Goal: Transaction & Acquisition: Purchase product/service

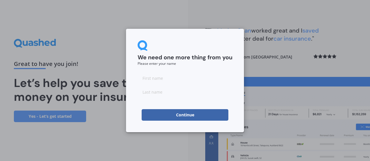
click at [152, 83] on input at bounding box center [184, 78] width 95 height 12
type input "[PERSON_NAME]"
click at [150, 93] on input at bounding box center [184, 92] width 95 height 12
type input "X"
type input "Claridge"
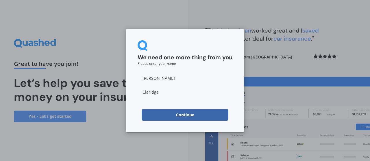
click at [271, 59] on div "We need one more thing from you Please enter your name [PERSON_NAME] Continue" at bounding box center [185, 80] width 370 height 161
click at [166, 112] on button "Continue" at bounding box center [184, 115] width 87 height 12
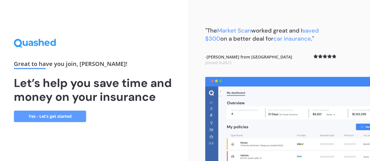
click at [59, 116] on link "Yes - Let’s get started" at bounding box center [50, 117] width 72 height 12
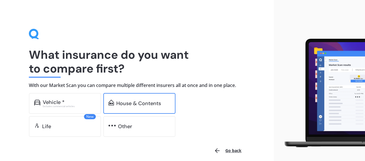
click at [156, 102] on div "House & Contents" at bounding box center [138, 104] width 45 height 6
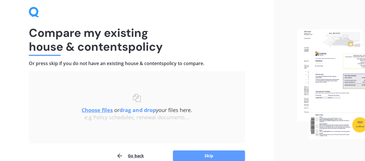
scroll to position [20, 0]
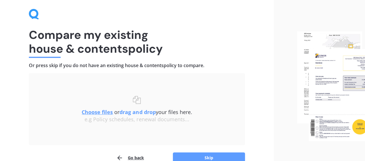
click at [348, 66] on img at bounding box center [331, 86] width 68 height 110
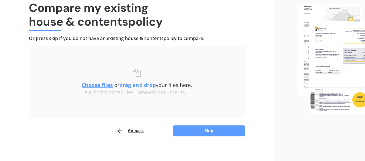
scroll to position [47, 0]
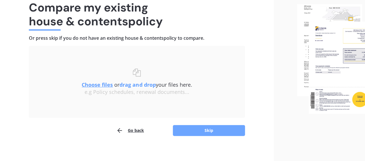
click at [207, 128] on button "Skip" at bounding box center [209, 130] width 72 height 11
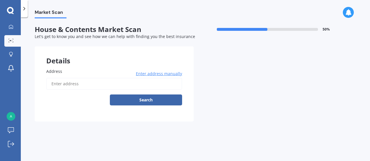
click at [104, 146] on div "Market Scan House & Contents Market Scan 50 % Let's get to know you and see how…" at bounding box center [195, 90] width 349 height 144
click at [72, 84] on input "Address" at bounding box center [114, 84] width 136 height 12
type input "4 Tudor Street, Devonport, Auckland 0624"
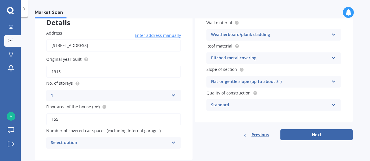
scroll to position [53, 0]
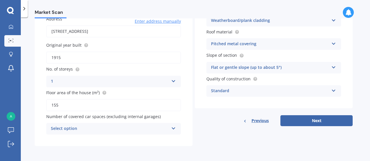
click at [129, 126] on div "Select option" at bounding box center [110, 129] width 118 height 7
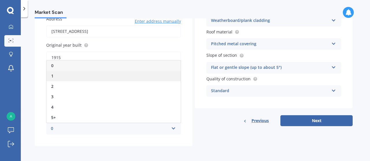
click at [73, 79] on div "1" at bounding box center [113, 76] width 134 height 10
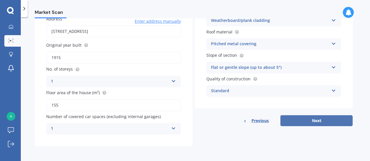
click at [314, 120] on button "Next" at bounding box center [316, 120] width 72 height 11
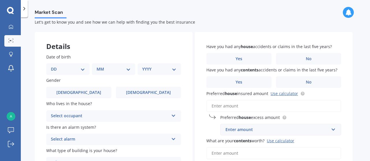
scroll to position [15, 0]
click at [231, 59] on label "Yes" at bounding box center [238, 59] width 65 height 12
click at [0, 0] on input "Yes" at bounding box center [0, 0] width 0 height 0
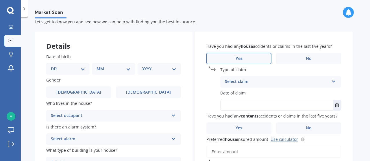
click at [261, 83] on div "Select claim" at bounding box center [277, 82] width 104 height 7
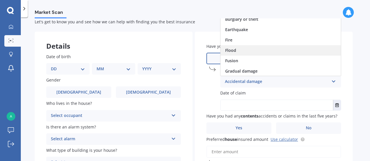
click at [232, 51] on span "Flood" at bounding box center [230, 50] width 11 height 5
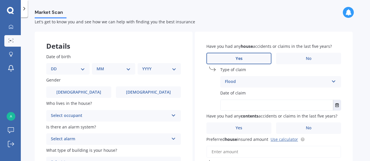
click at [262, 107] on input "text" at bounding box center [276, 105] width 112 height 10
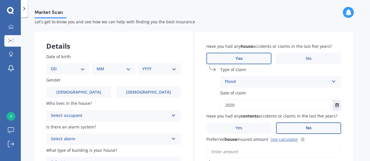
type input "2020"
click at [303, 133] on label "No" at bounding box center [308, 129] width 65 height 12
click at [0, 0] on input "No" at bounding box center [0, 0] width 0 height 0
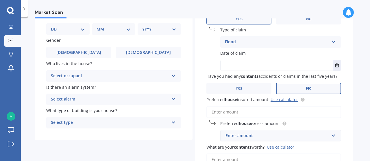
scroll to position [54, 0]
click at [229, 134] on div "Enter amount" at bounding box center [276, 136] width 103 height 6
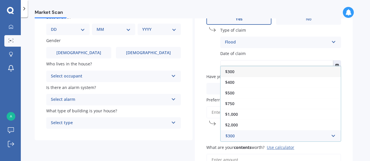
click at [182, 151] on div "Details Date of birth DD 01 02 03 04 05 06 07 08 09 10 11 12 13 14 15 16 17 18 …" at bounding box center [194, 105] width 318 height 227
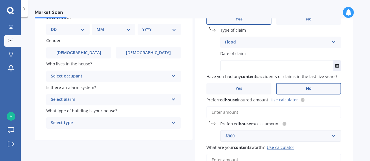
click at [234, 112] on input "Preferred house insured amount Use calculator" at bounding box center [273, 113] width 135 height 12
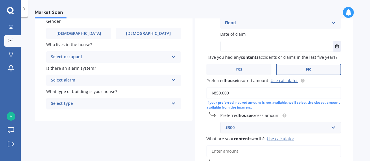
scroll to position [74, 0]
type input "$850,000"
click at [331, 128] on input "text" at bounding box center [278, 127] width 115 height 11
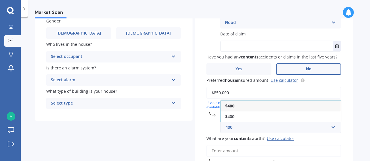
type input "400"
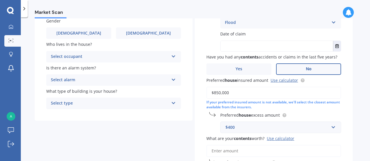
click at [221, 154] on input "What are your contents worth? Use calculator" at bounding box center [273, 151] width 135 height 12
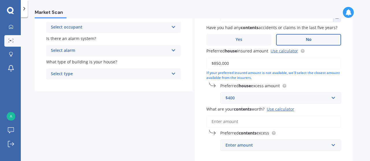
scroll to position [103, 0]
click at [234, 99] on div "$400" at bounding box center [276, 98] width 103 height 6
type input "400"
click at [289, 149] on div "Enter amount" at bounding box center [276, 145] width 103 height 6
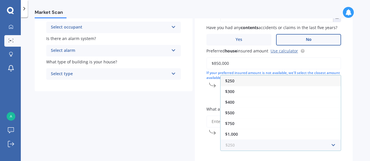
click at [289, 149] on input "text" at bounding box center [278, 145] width 115 height 11
click at [245, 81] on div "$250" at bounding box center [280, 81] width 120 height 11
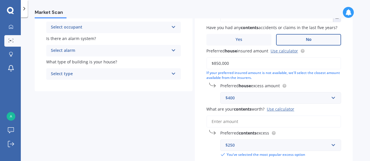
scroll to position [145, 0]
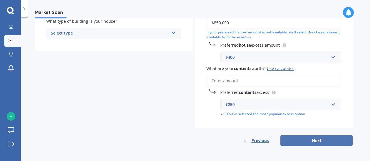
click at [321, 141] on button "Next" at bounding box center [316, 140] width 72 height 11
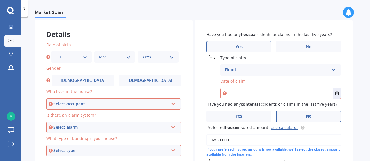
scroll to position [26, 0]
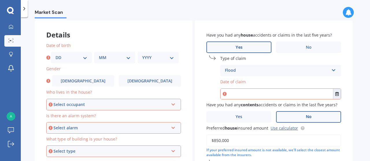
click at [85, 57] on select "DD 01 02 03 04 05 06 07 08 09 10 11 12 13 14 15 16 17 18 19 20 21 22 23 24 25 2…" at bounding box center [71, 58] width 32 height 6
select select "10"
click at [55, 55] on select "DD 01 02 03 04 05 06 07 08 09 10 11 12 13 14 15 16 17 18 19 20 21 22 23 24 25 2…" at bounding box center [71, 58] width 32 height 6
click at [127, 56] on select "MM 01 02 03 04 05 06 07 08 09 10 11 12" at bounding box center [115, 58] width 32 height 6
select select "07"
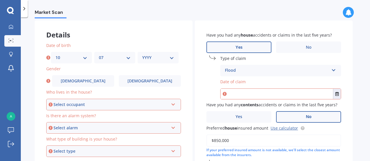
click at [99, 55] on select "MM 01 02 03 04 05 06 07 08 09 10 11 12" at bounding box center [115, 58] width 32 height 6
click at [162, 54] on div "YYYY 2009 2008 2007 2006 2005 2004 2003 2002 2001 2000 1999 1998 1997 1996 1995…" at bounding box center [157, 58] width 41 height 12
click at [152, 57] on select "YYYY 2009 2008 2007 2006 2005 2004 2003 2002 2001 2000 1999 1998 1997 1996 1995…" at bounding box center [158, 58] width 32 height 6
select select "1963"
click at [142, 55] on select "YYYY 2009 2008 2007 2006 2005 2004 2003 2002 2001 2000 1999 1998 1997 1996 1995…" at bounding box center [158, 58] width 32 height 6
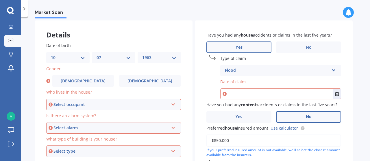
click at [101, 104] on div "Select occupant" at bounding box center [110, 105] width 115 height 6
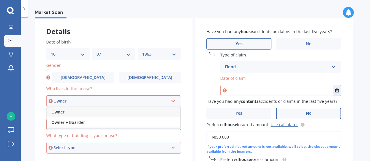
scroll to position [29, 0]
click at [98, 99] on div "Owner" at bounding box center [110, 102] width 115 height 6
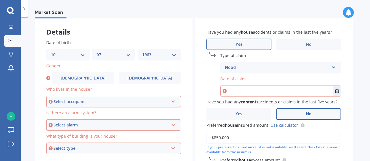
click at [101, 99] on div "Select occupant" at bounding box center [110, 102] width 115 height 6
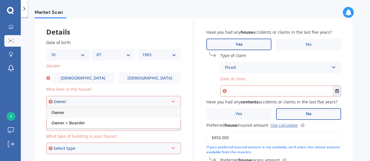
click at [56, 100] on div "Owner" at bounding box center [110, 102] width 115 height 6
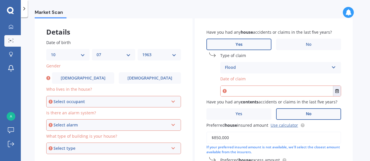
click at [72, 100] on div "Select occupant" at bounding box center [110, 102] width 115 height 6
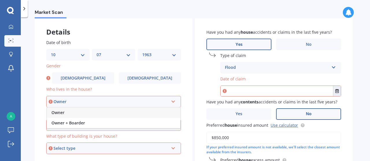
click at [62, 113] on span "Owner" at bounding box center [57, 112] width 13 height 5
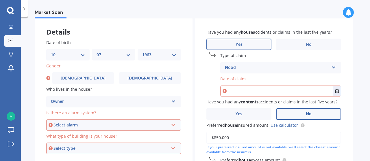
click at [81, 124] on div "Select alarm" at bounding box center [110, 125] width 115 height 6
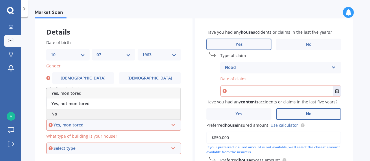
click at [53, 114] on span "No" at bounding box center [54, 113] width 6 height 5
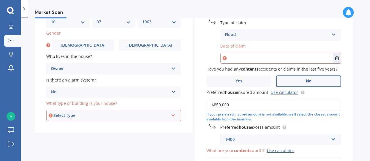
scroll to position [73, 0]
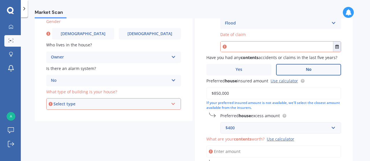
click at [74, 104] on div "Select type" at bounding box center [110, 104] width 115 height 6
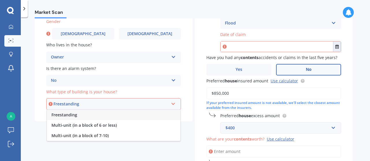
click at [88, 104] on div "Freestanding" at bounding box center [110, 104] width 115 height 6
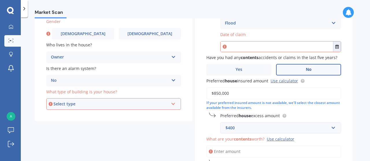
click at [89, 105] on div "Select type" at bounding box center [110, 104] width 115 height 6
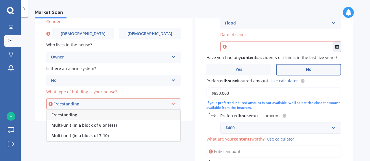
click at [84, 113] on div "Freestanding" at bounding box center [113, 115] width 133 height 10
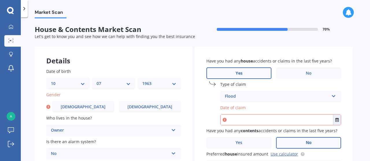
scroll to position [0, 0]
click at [251, 122] on input "text" at bounding box center [276, 120] width 112 height 10
click at [263, 121] on input "text" at bounding box center [276, 120] width 112 height 10
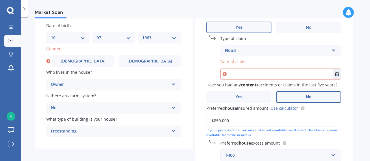
scroll to position [46, 0]
click at [311, 29] on label "No" at bounding box center [308, 27] width 65 height 12
click at [0, 0] on input "No" at bounding box center [0, 0] width 0 height 0
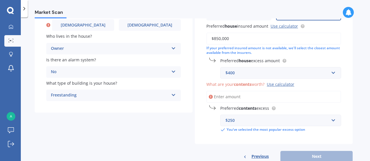
scroll to position [82, 0]
click at [237, 98] on input "What are your contents worth? Use calculator" at bounding box center [273, 97] width 135 height 12
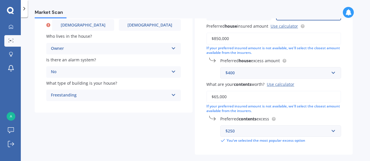
scroll to position [109, 0]
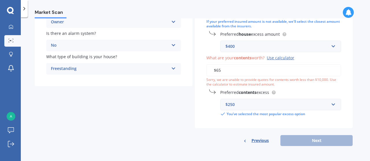
type input "$6"
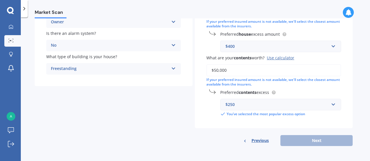
type input "$50,000"
click at [319, 139] on div "Previous Next" at bounding box center [274, 140] width 158 height 11
click at [315, 140] on div "Previous Next" at bounding box center [274, 140] width 158 height 11
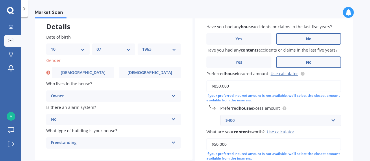
scroll to position [35, 0]
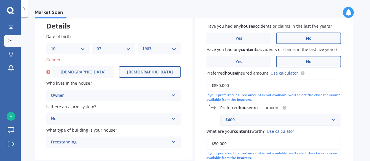
click at [150, 72] on span "Female" at bounding box center [150, 72] width 46 height 5
click at [0, 0] on input "Female" at bounding box center [0, 0] width 0 height 0
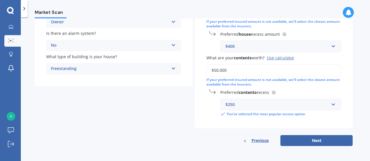
scroll to position [109, 0]
click at [316, 142] on button "Next" at bounding box center [316, 140] width 72 height 11
select select "10"
select select "07"
select select "1963"
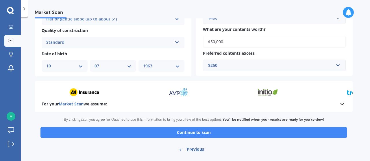
scroll to position [214, 0]
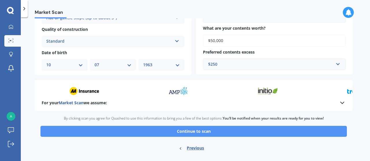
click at [231, 132] on button "Continue to scan" at bounding box center [193, 131] width 306 height 11
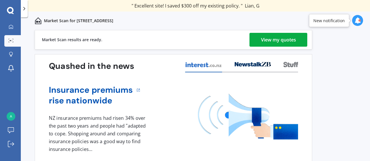
click at [275, 38] on div "View my quotes" at bounding box center [278, 40] width 35 height 14
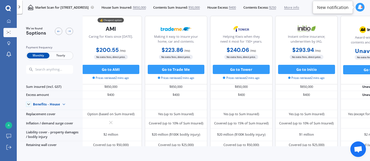
scroll to position [0, 4]
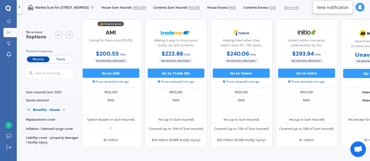
click at [59, 59] on span "Yearly" at bounding box center [60, 60] width 23 height 6
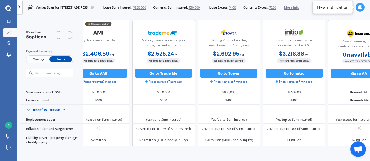
scroll to position [0, 0]
